Goal: Task Accomplishment & Management: Manage account settings

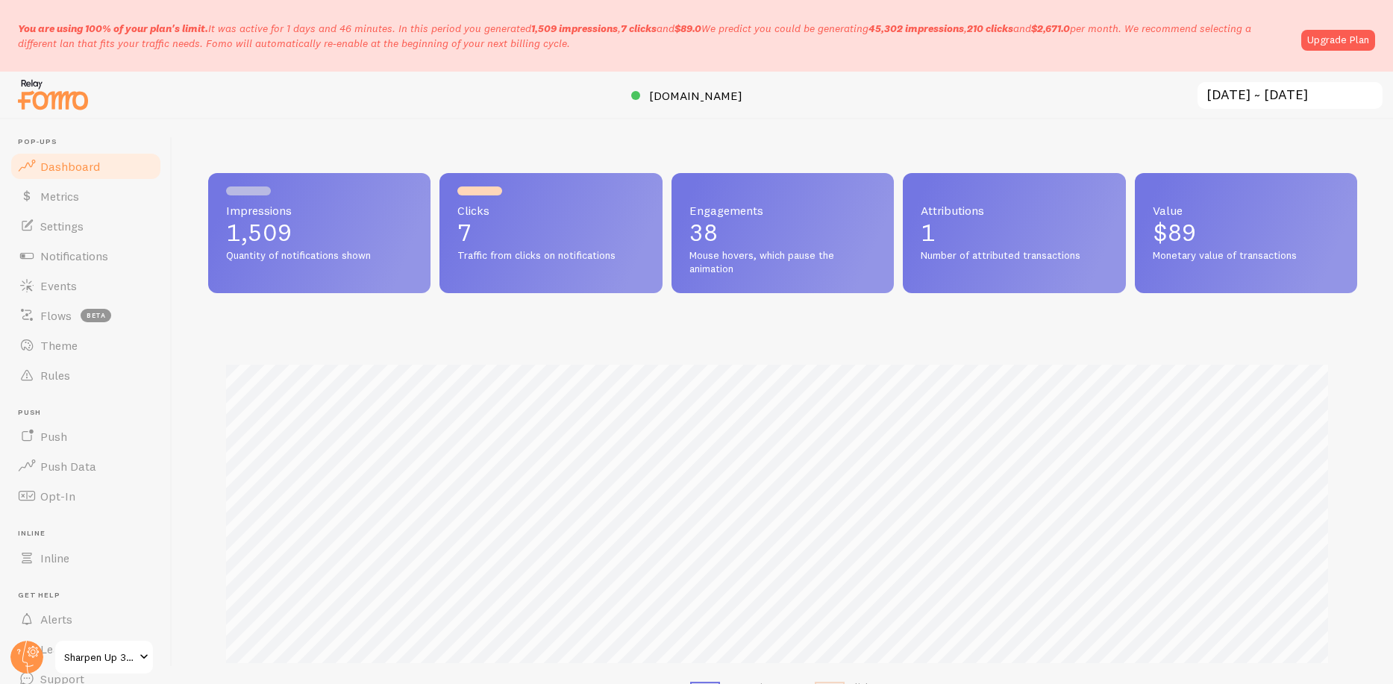
scroll to position [745661, 744916]
click at [88, 197] on link "Metrics" at bounding box center [86, 196] width 154 height 30
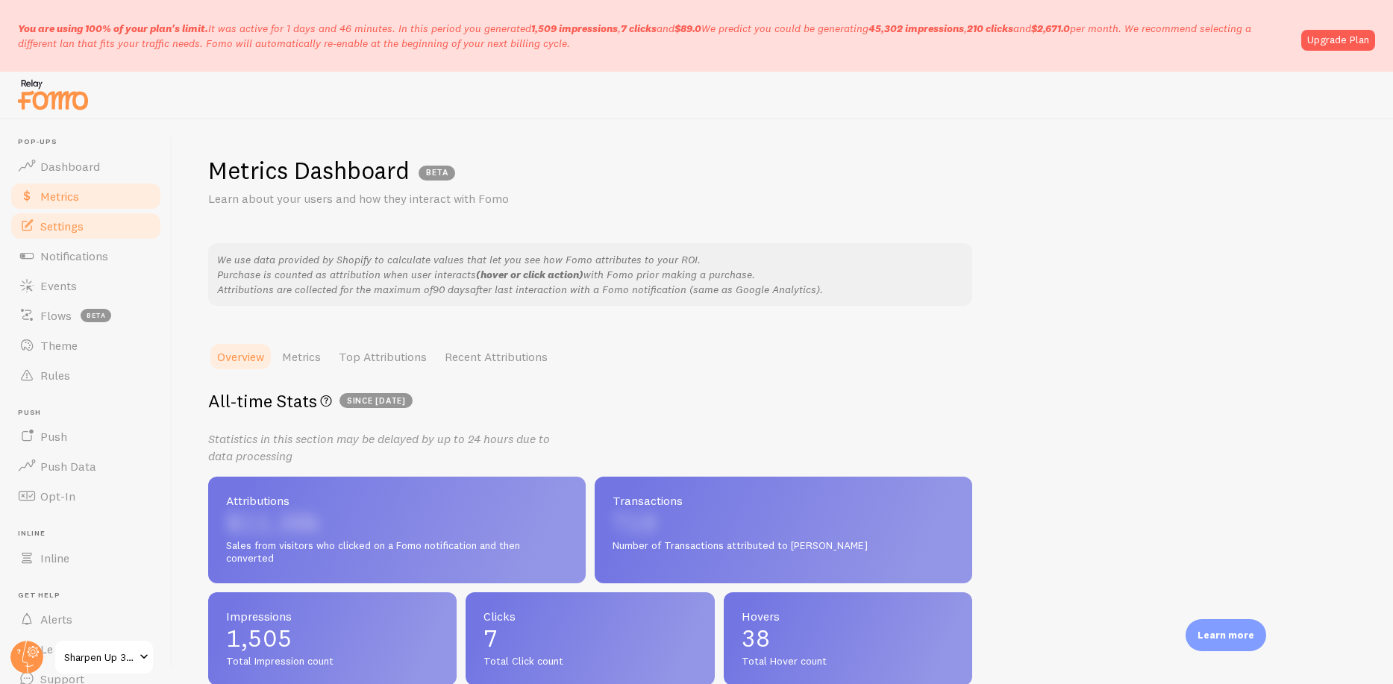
click at [79, 228] on span "Settings" at bounding box center [61, 226] width 43 height 15
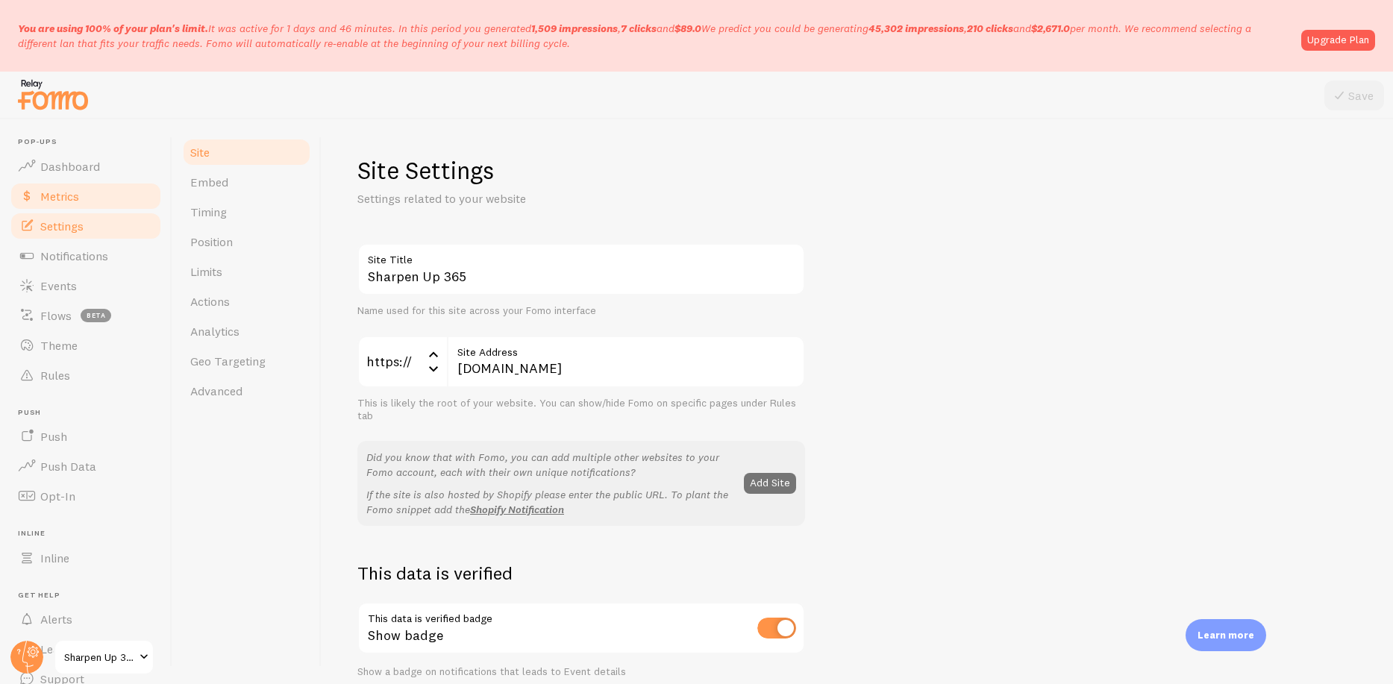
click at [81, 194] on link "Metrics" at bounding box center [86, 196] width 154 height 30
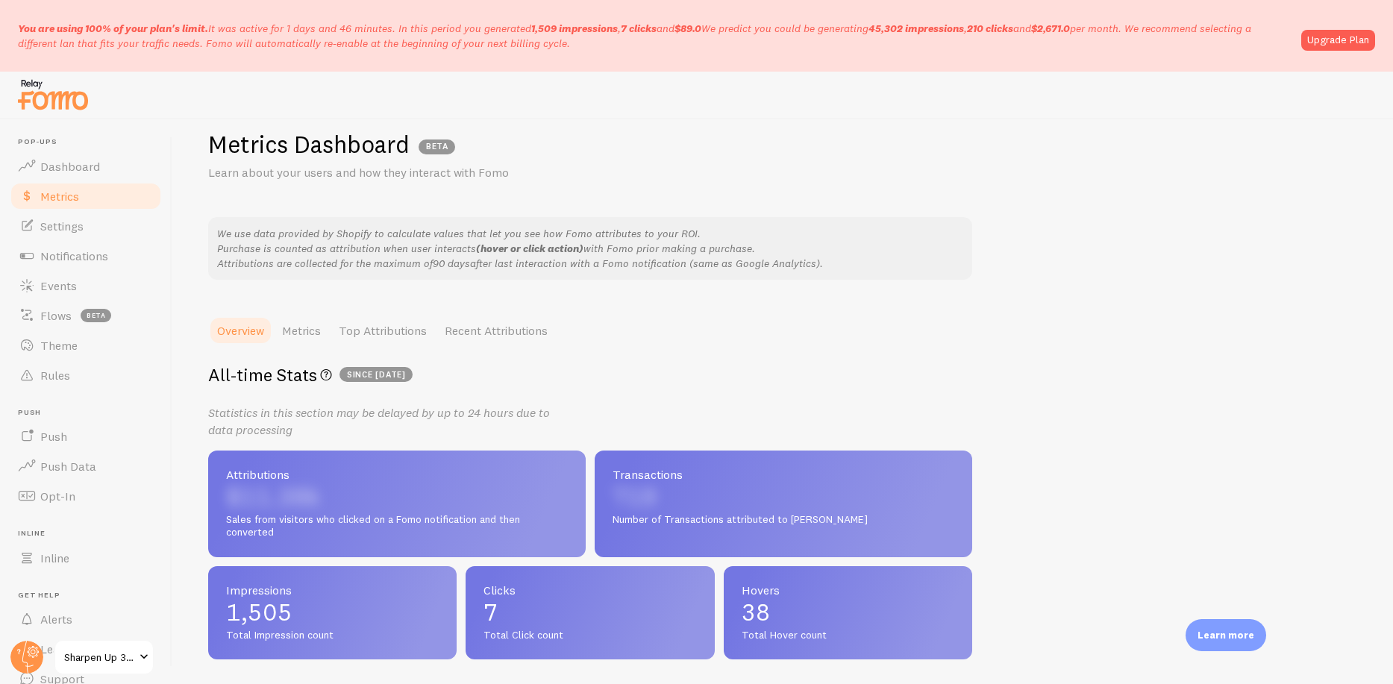
scroll to position [52, 0]
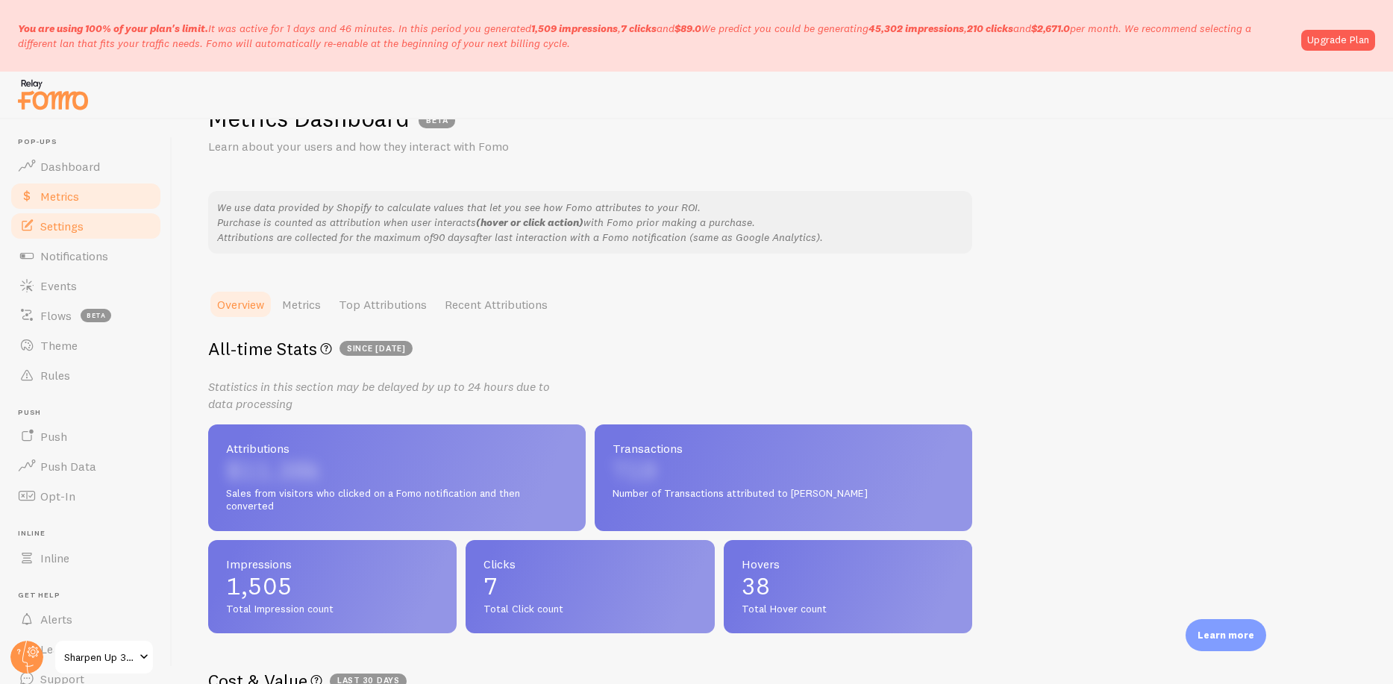
click at [69, 226] on span "Settings" at bounding box center [61, 226] width 43 height 15
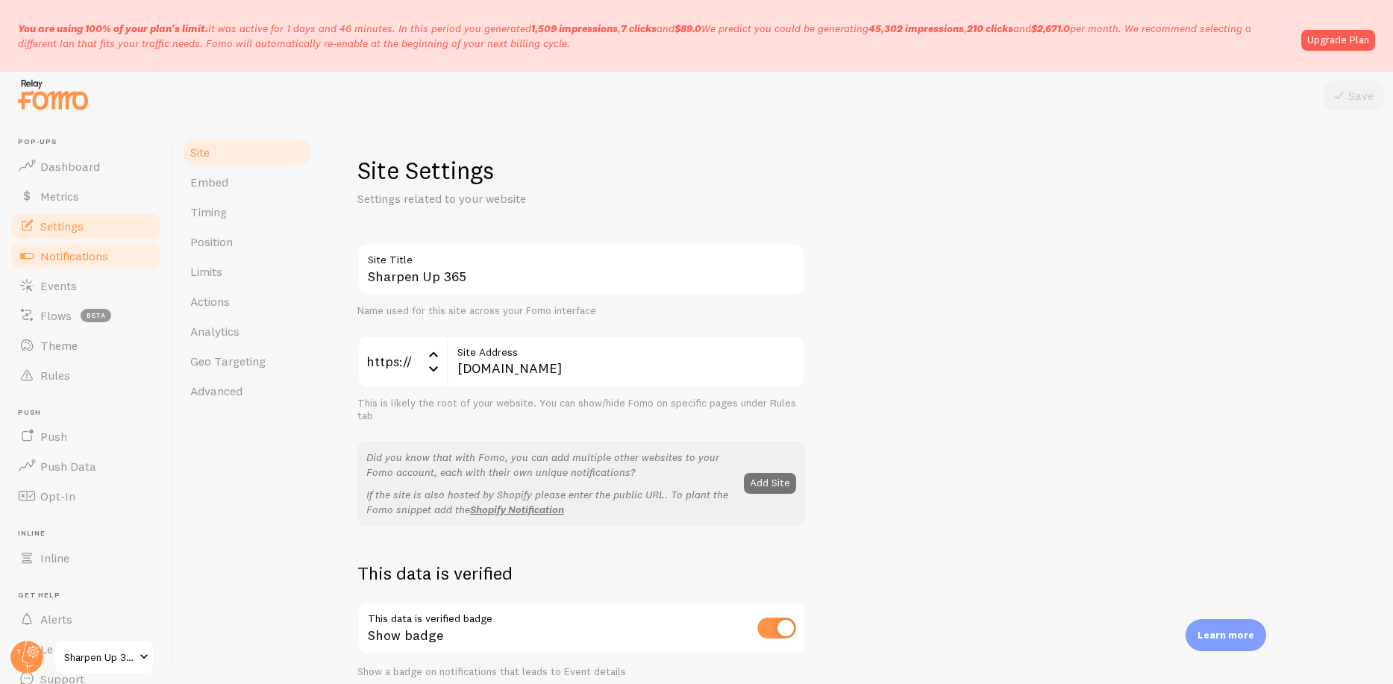
click at [103, 252] on span "Notifications" at bounding box center [74, 255] width 68 height 15
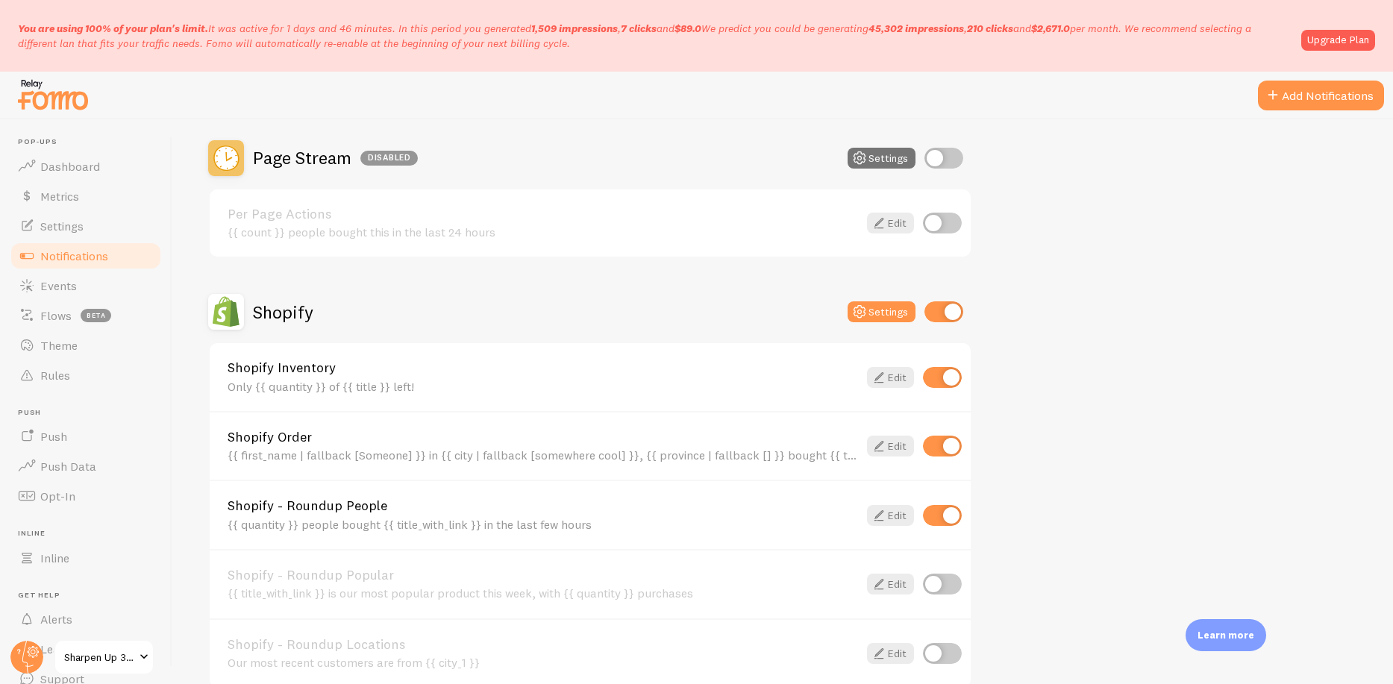
scroll to position [531, 0]
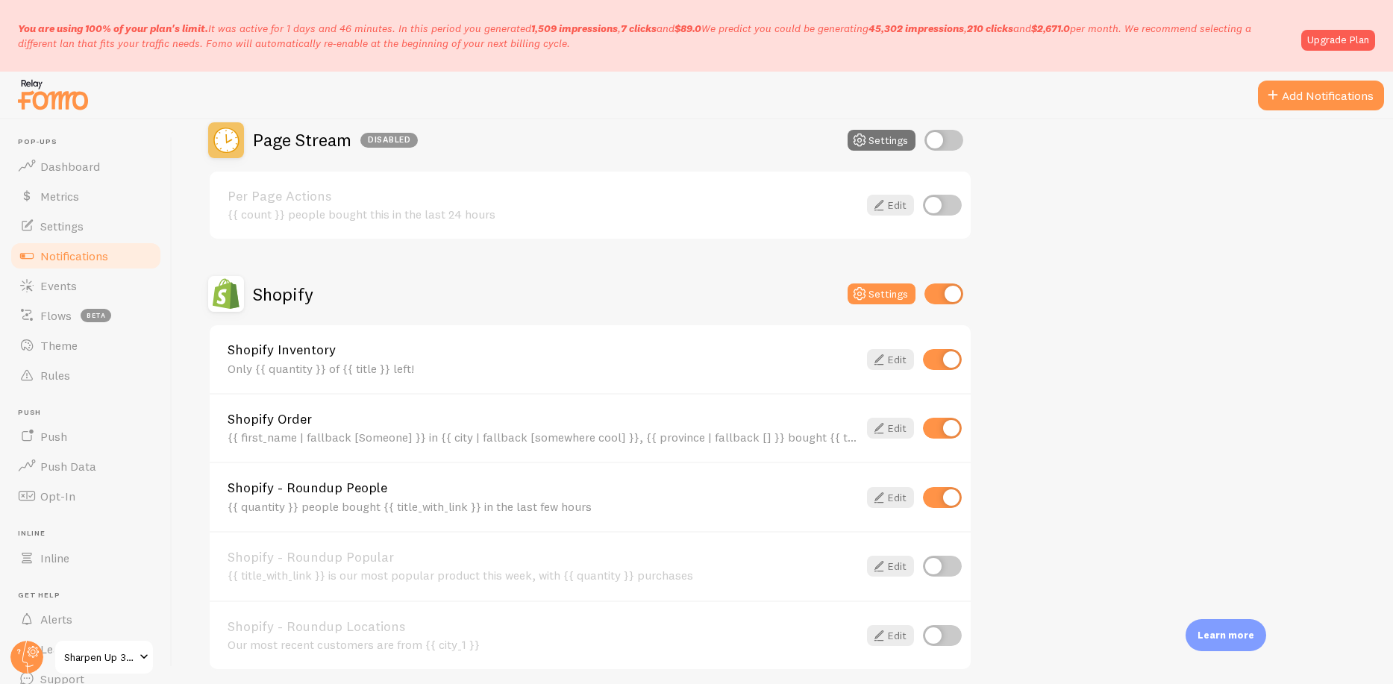
click at [238, 417] on link "Shopify Order" at bounding box center [543, 419] width 630 height 13
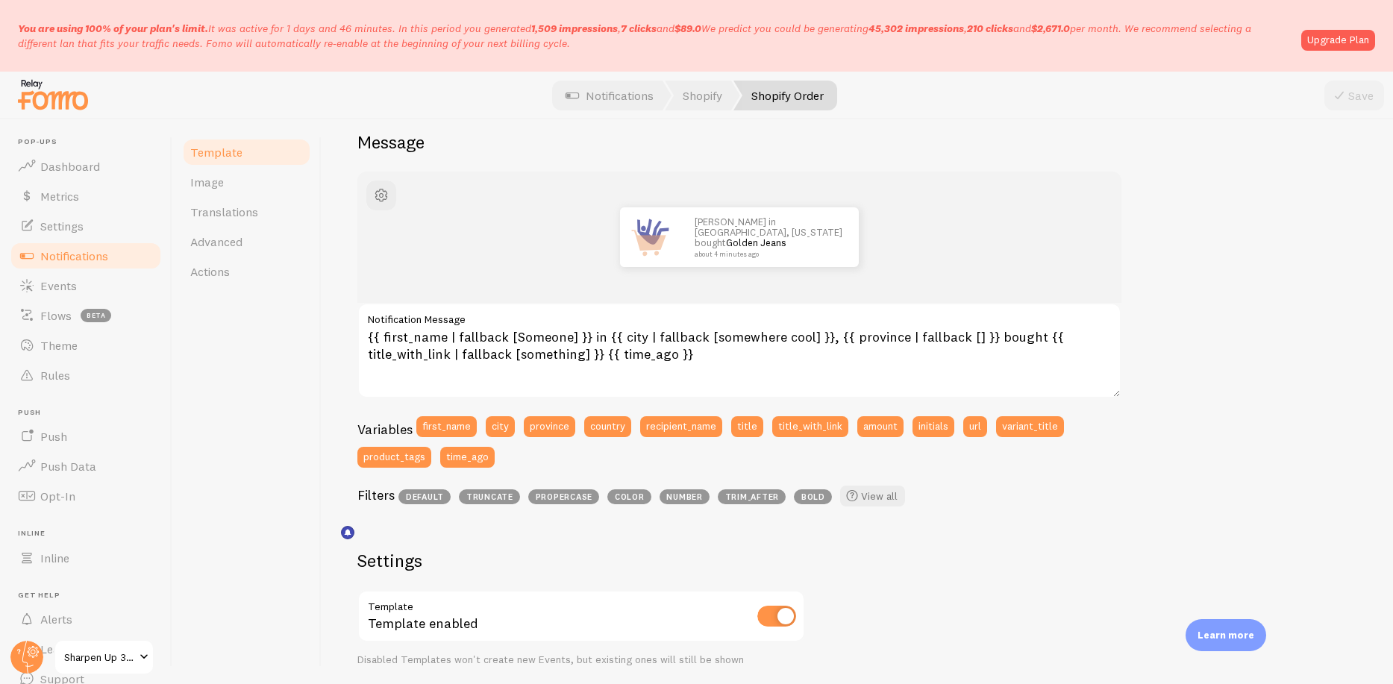
scroll to position [142, 0]
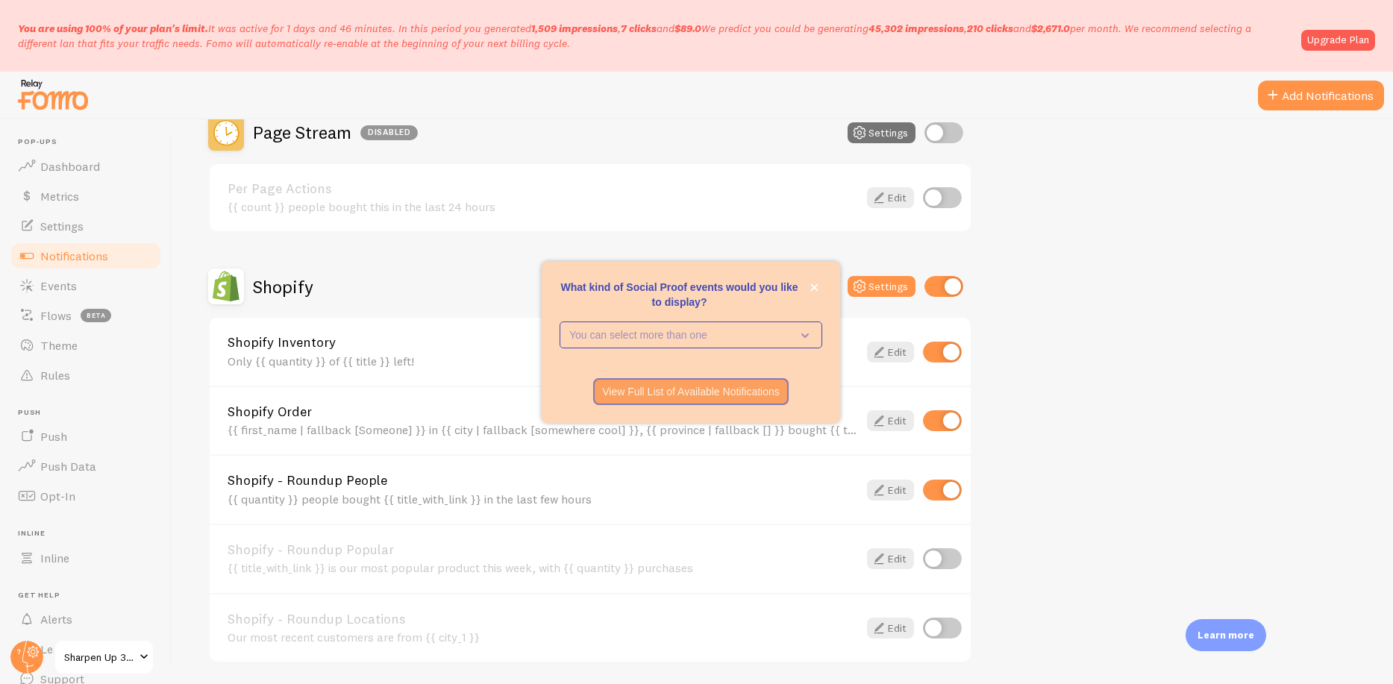
scroll to position [540, 0]
click at [865, 286] on icon at bounding box center [860, 285] width 18 height 18
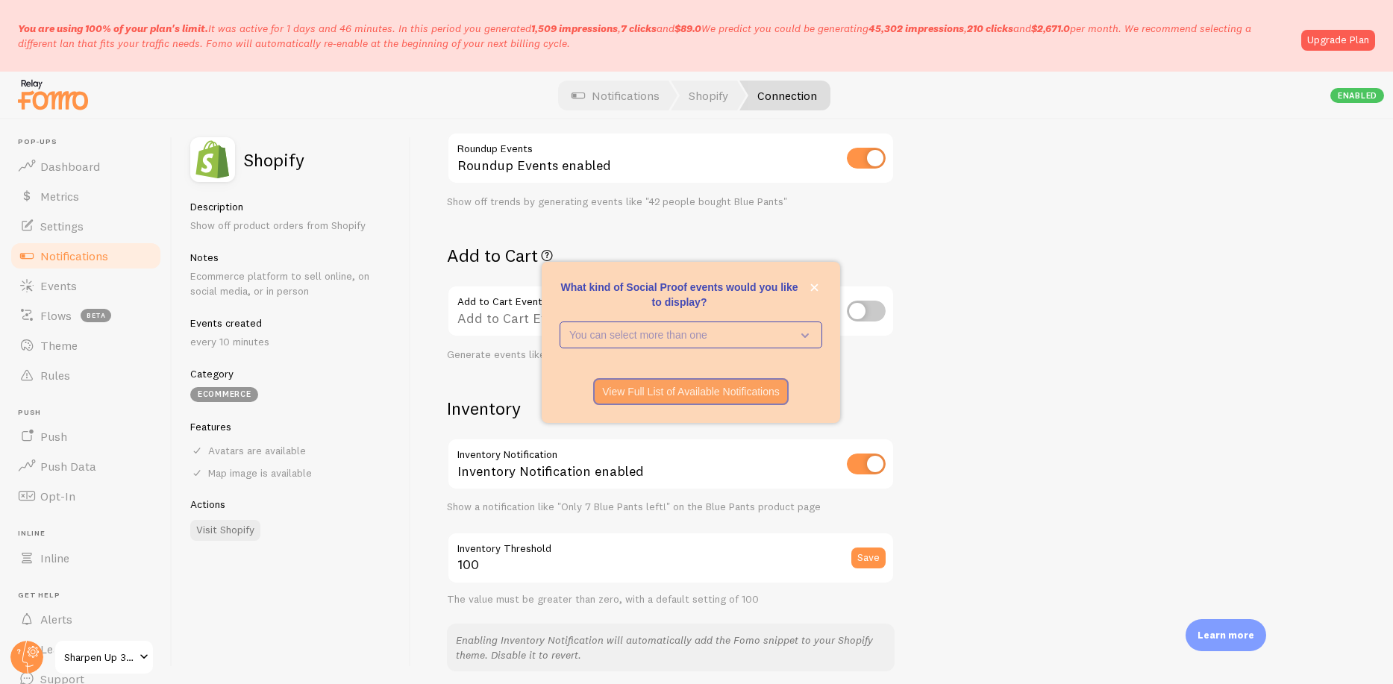
scroll to position [498, 0]
click at [69, 257] on span "Notifications" at bounding box center [74, 255] width 68 height 15
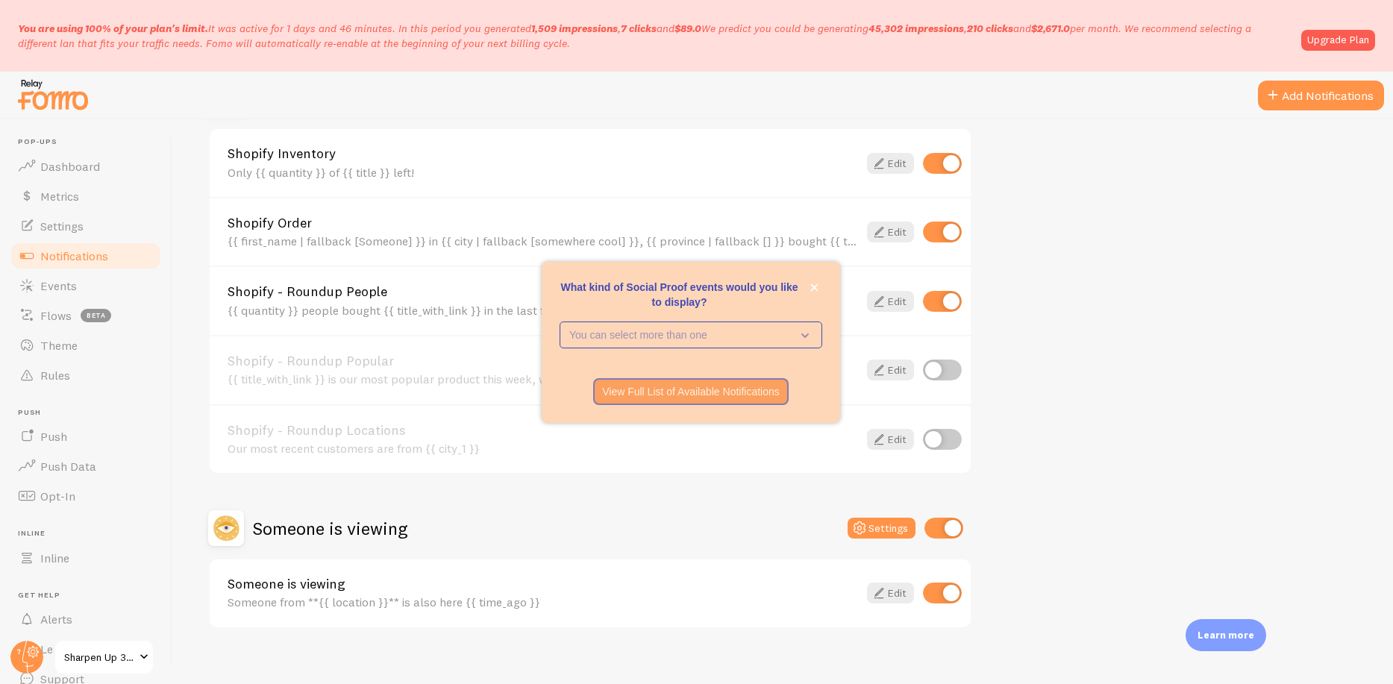
scroll to position [744, 0]
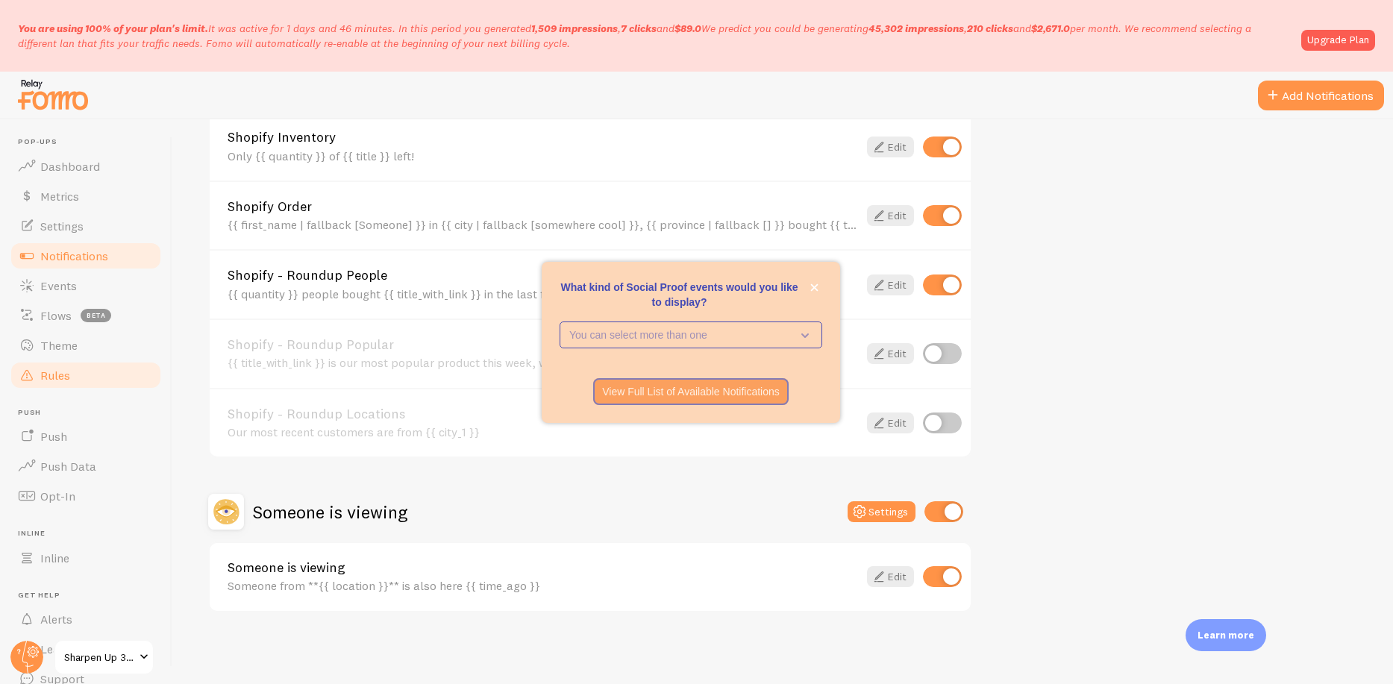
click at [47, 369] on span "Rules" at bounding box center [55, 375] width 30 height 15
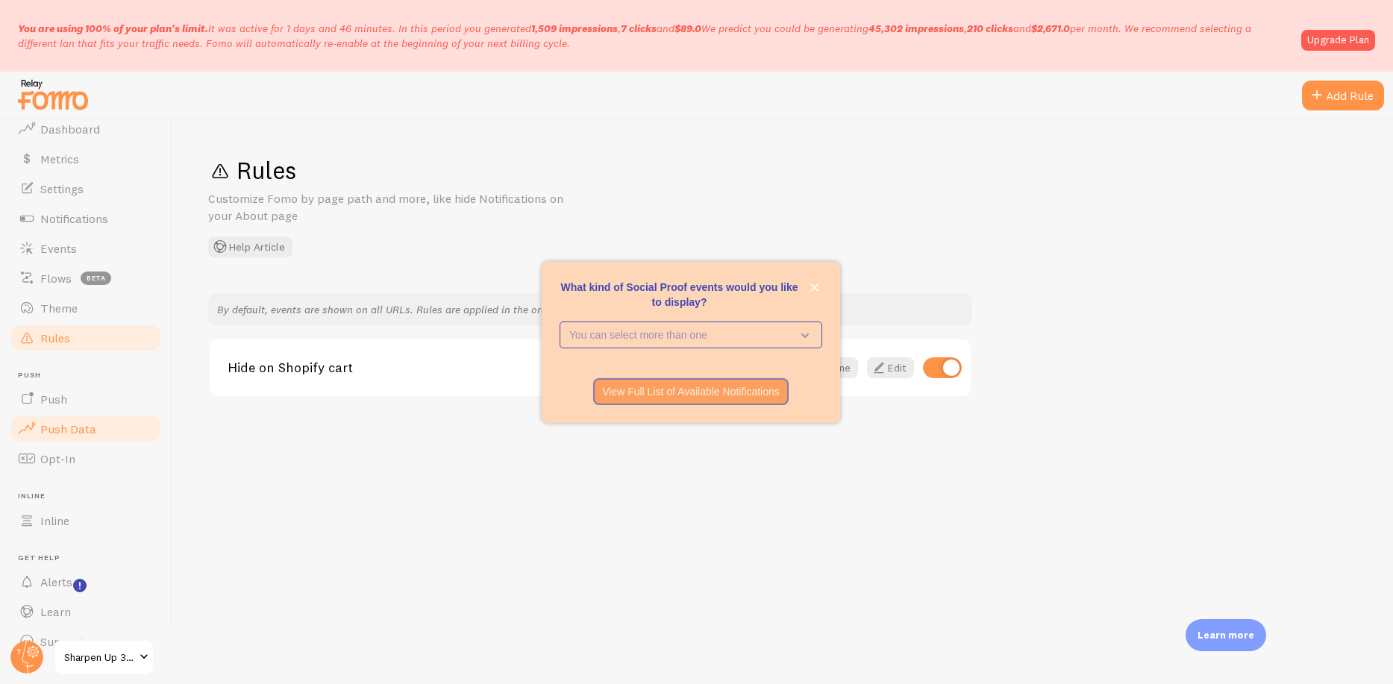
scroll to position [63, 0]
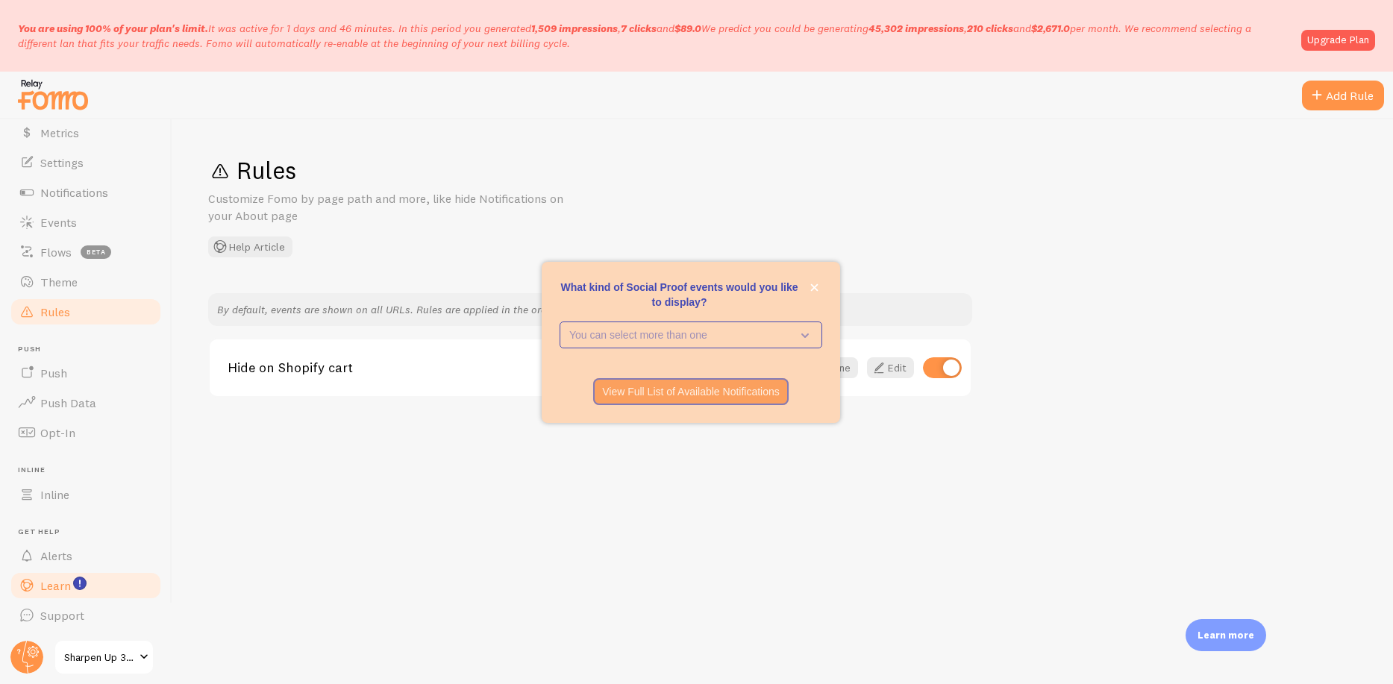
click at [66, 584] on span "Learn" at bounding box center [55, 585] width 31 height 15
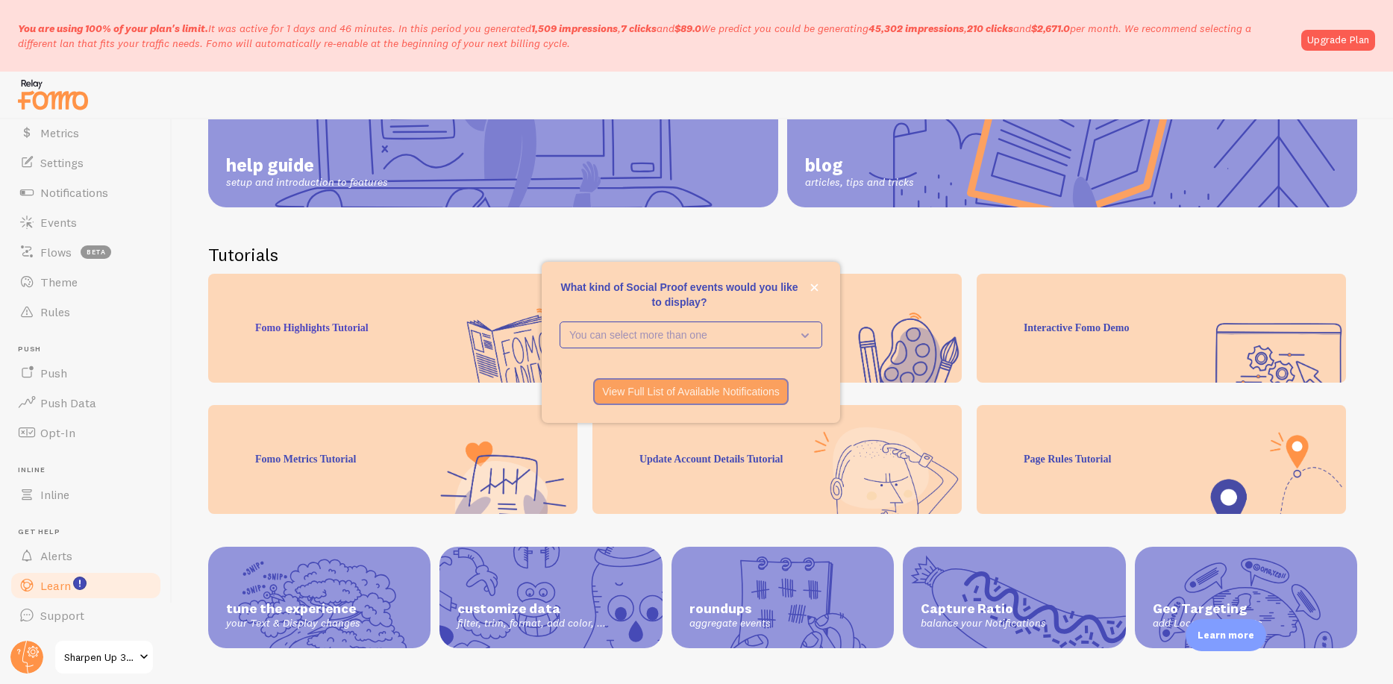
scroll to position [215, 0]
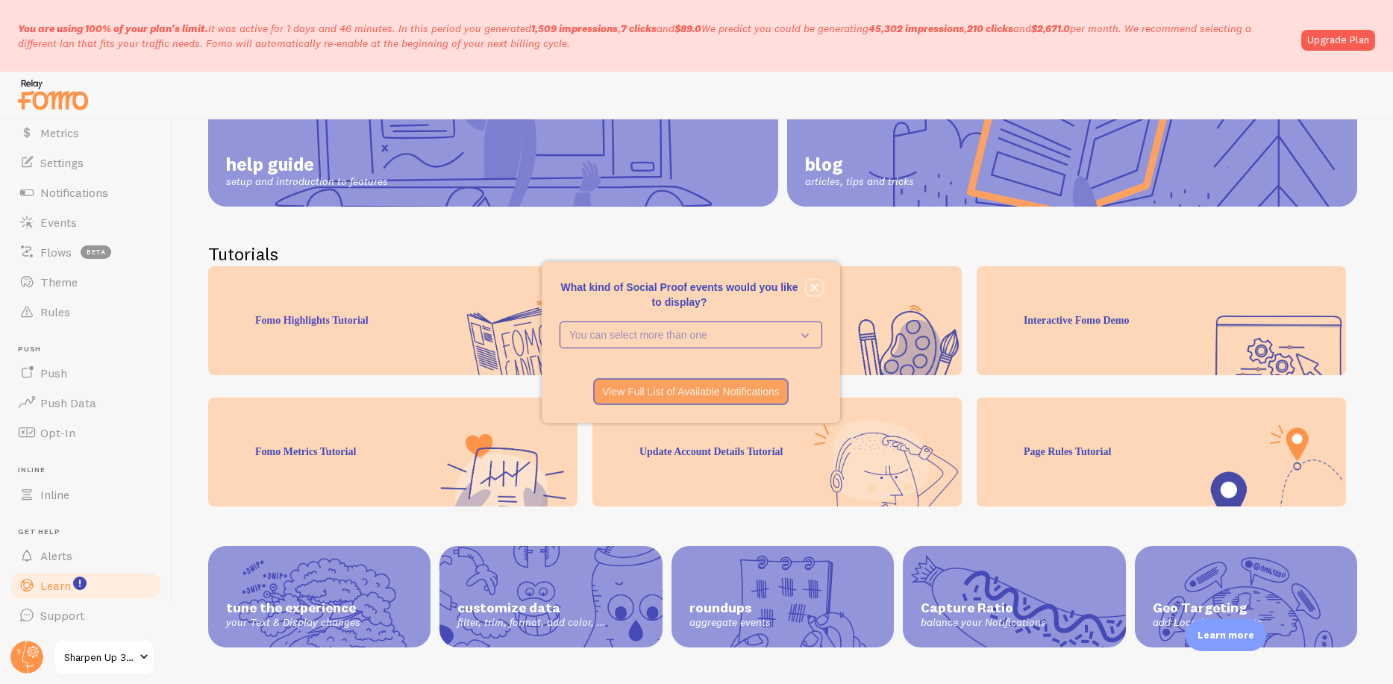
click at [811, 286] on icon "close," at bounding box center [814, 288] width 8 height 8
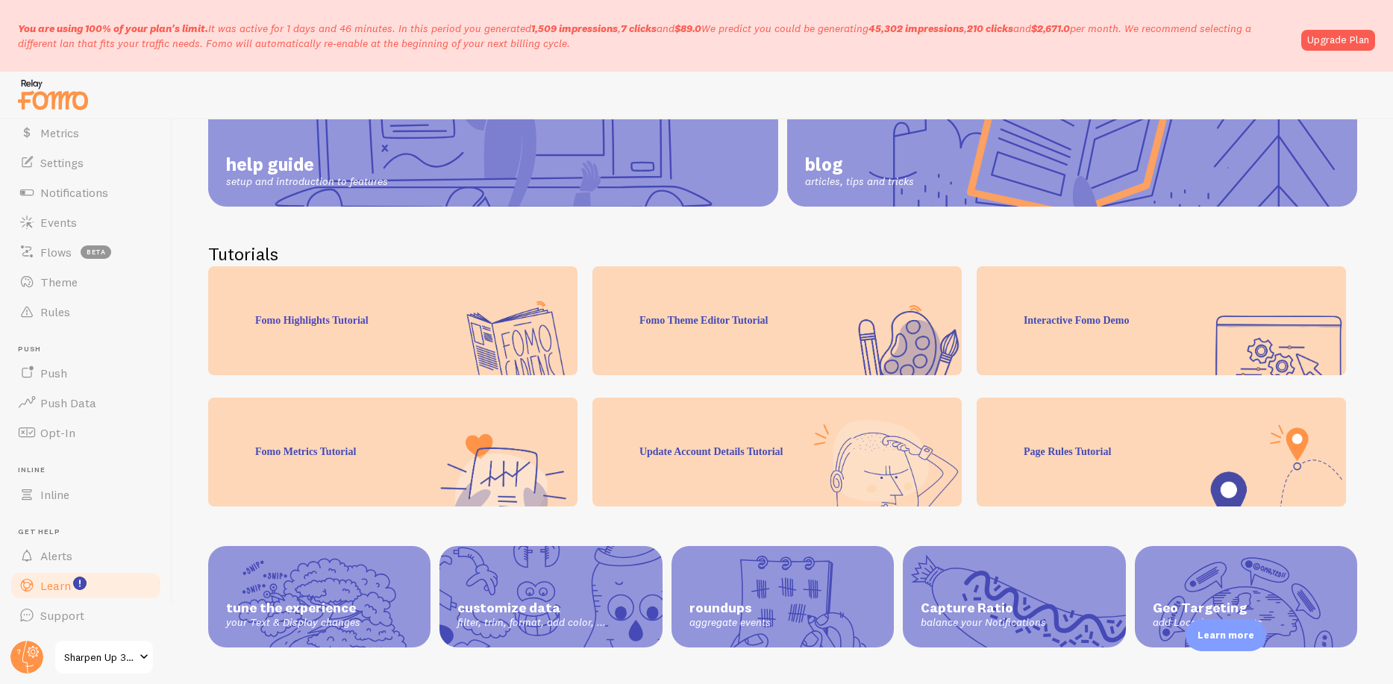
click at [1182, 633] on div "Learn Tutorials, videos and help articles to get you familiar with Fomo help gu…" at bounding box center [782, 401] width 1221 height 565
click at [1208, 638] on p "Learn more" at bounding box center [1225, 635] width 57 height 14
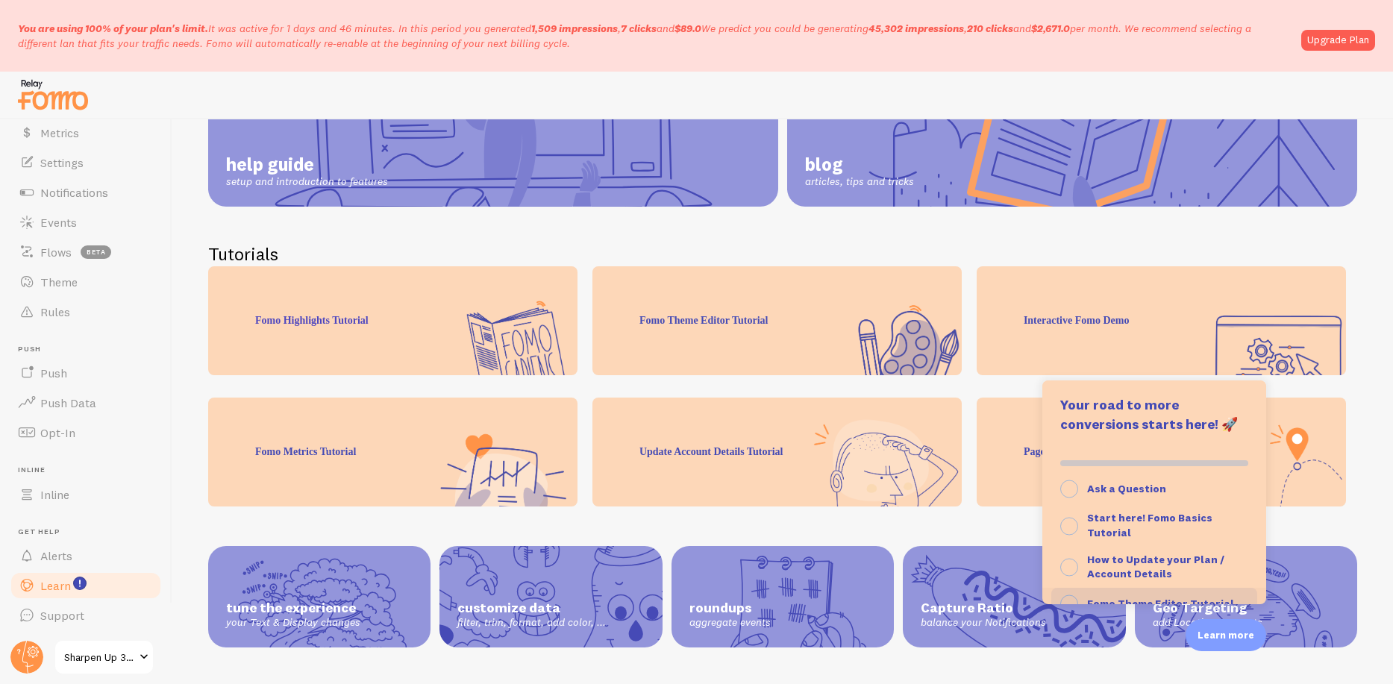
scroll to position [154, 0]
